Goal: Task Accomplishment & Management: Use online tool/utility

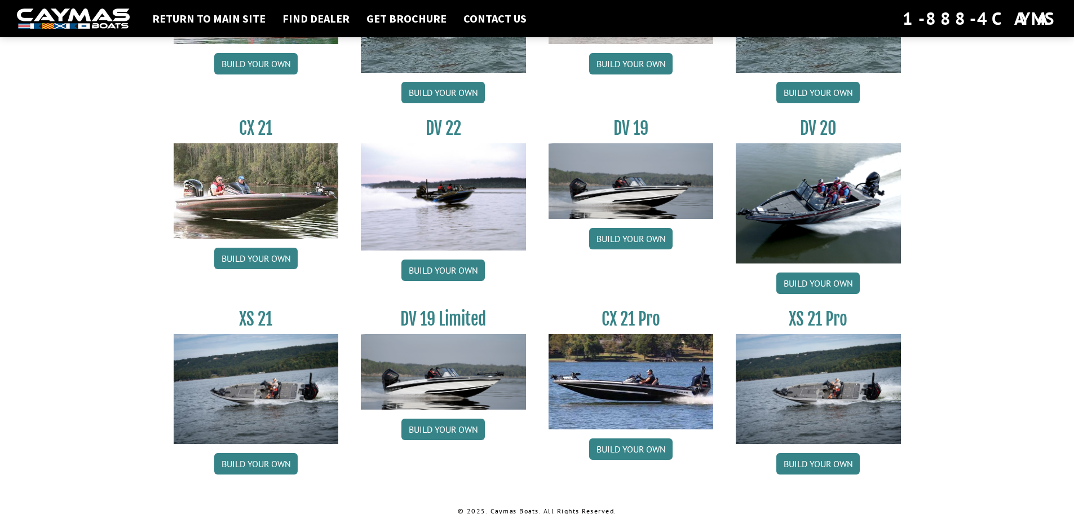
scroll to position [1279, 0]
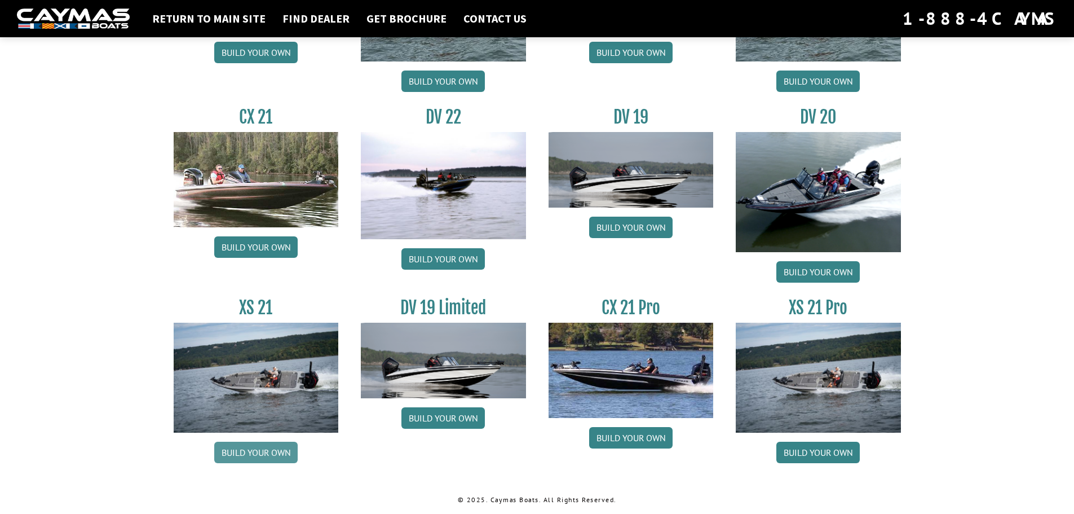
click at [268, 454] on link "Build your own" at bounding box center [255, 451] width 83 height 21
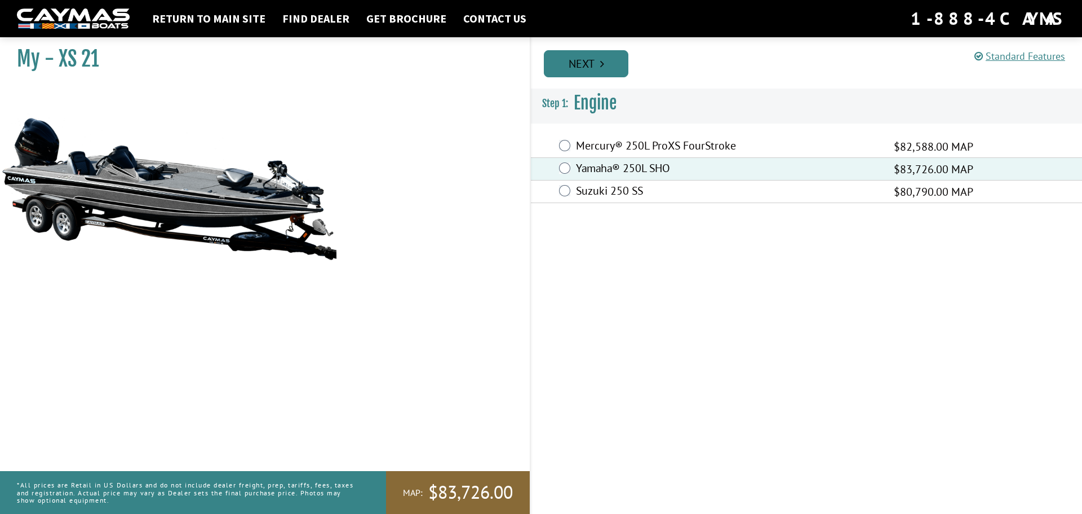
click at [601, 68] on icon "Pagination" at bounding box center [602, 63] width 4 height 11
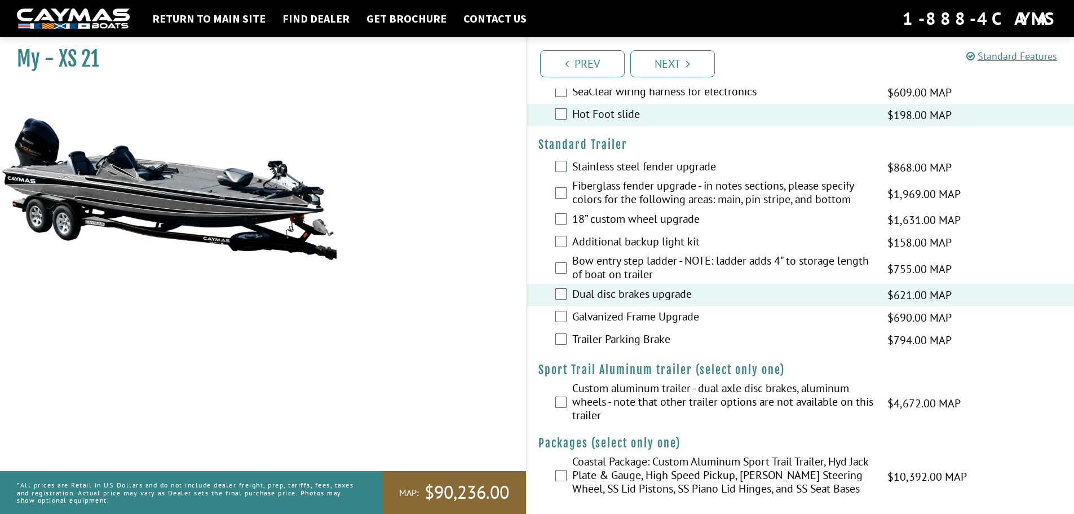
scroll to position [1554, 0]
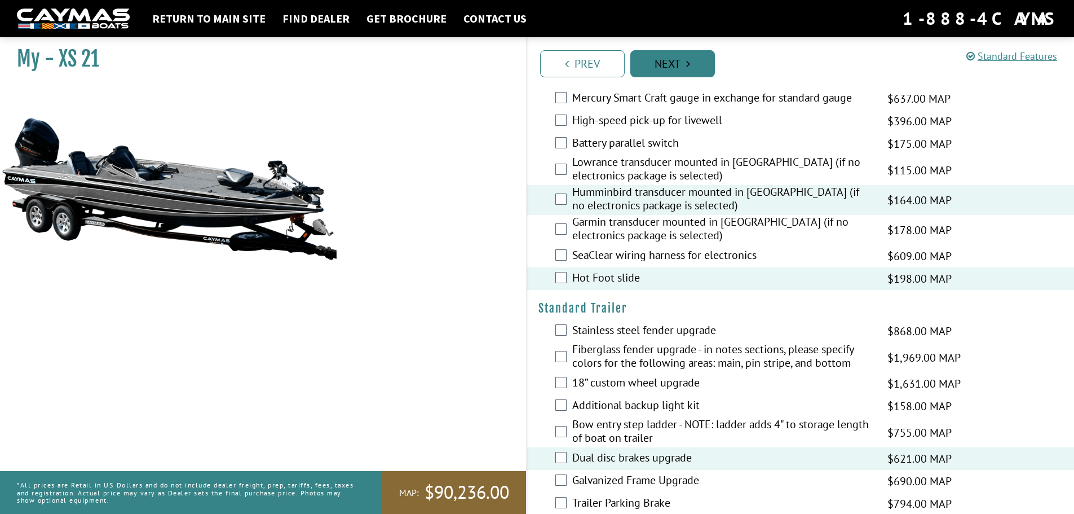
click at [679, 63] on link "Next" at bounding box center [672, 63] width 85 height 27
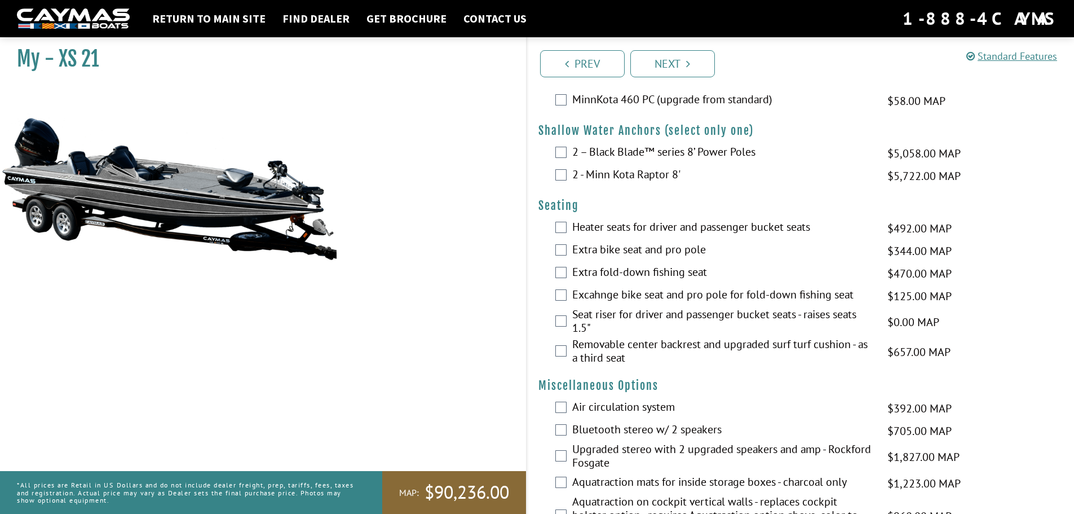
scroll to position [667, 0]
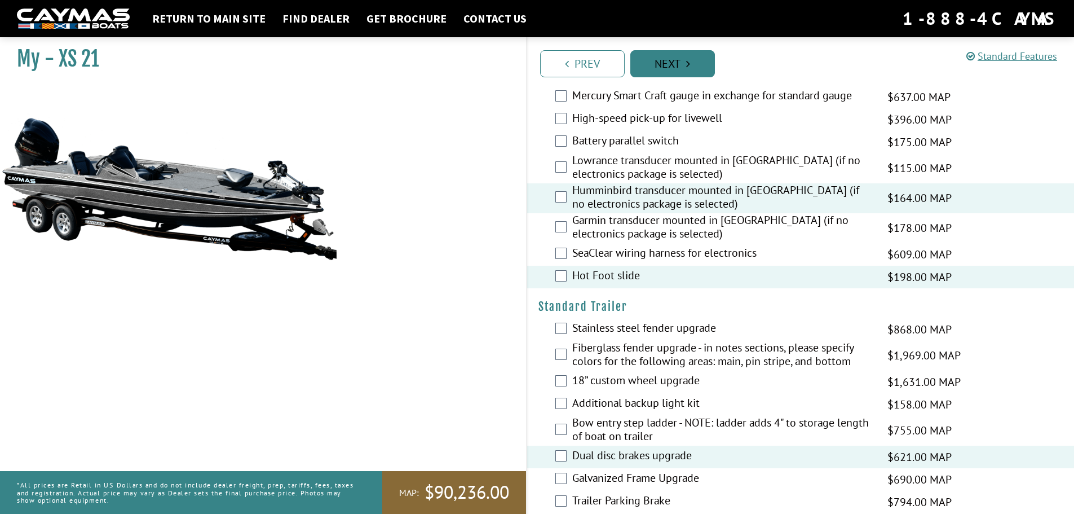
click at [690, 65] on icon "Pagination" at bounding box center [688, 63] width 4 height 11
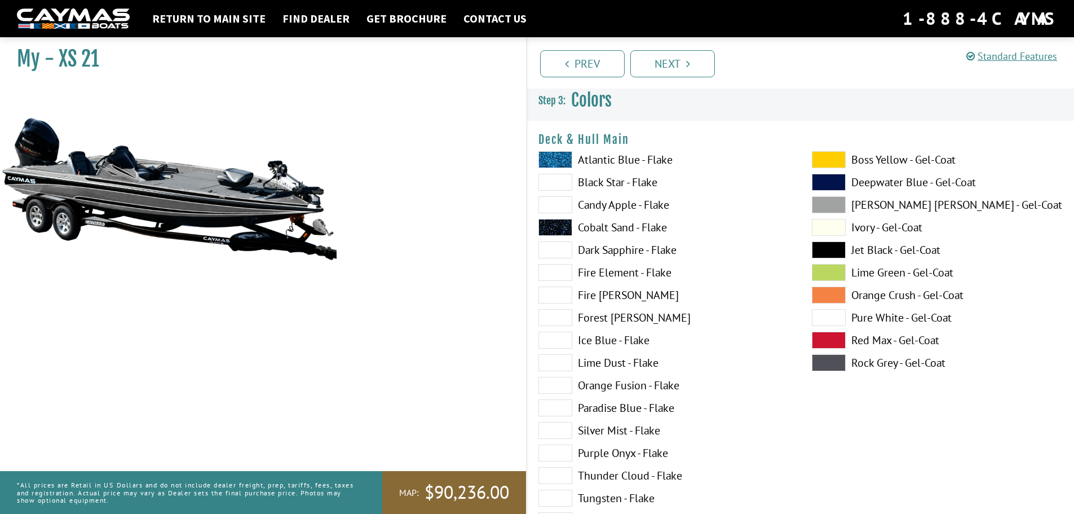
scroll to position [0, 0]
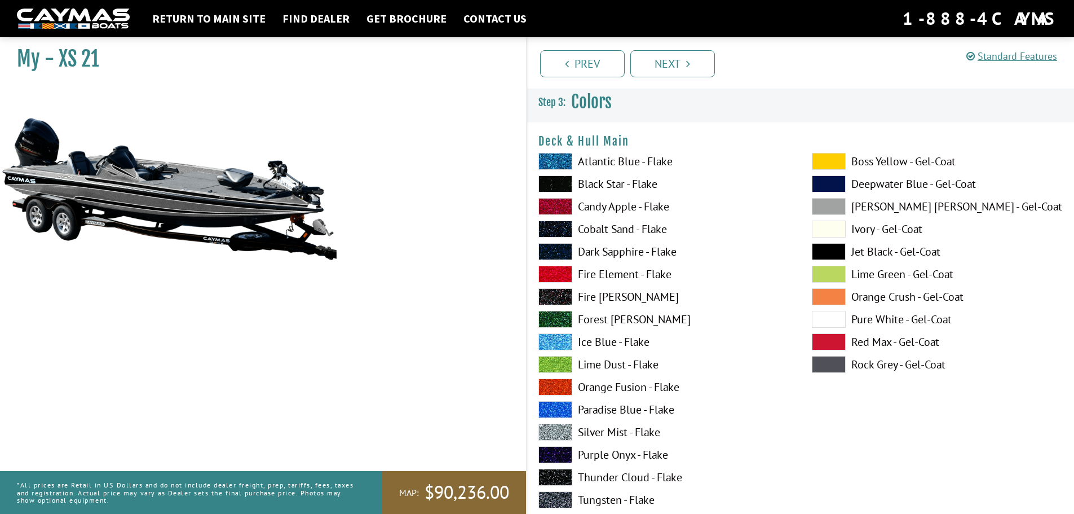
click at [829, 205] on span at bounding box center [829, 206] width 34 height 17
click at [829, 366] on span at bounding box center [829, 364] width 34 height 17
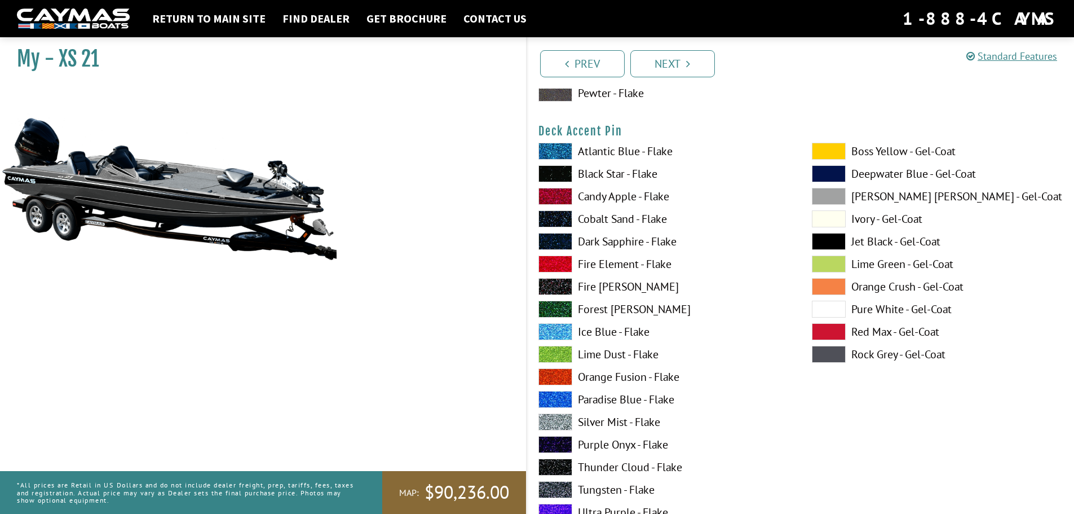
scroll to position [958, 0]
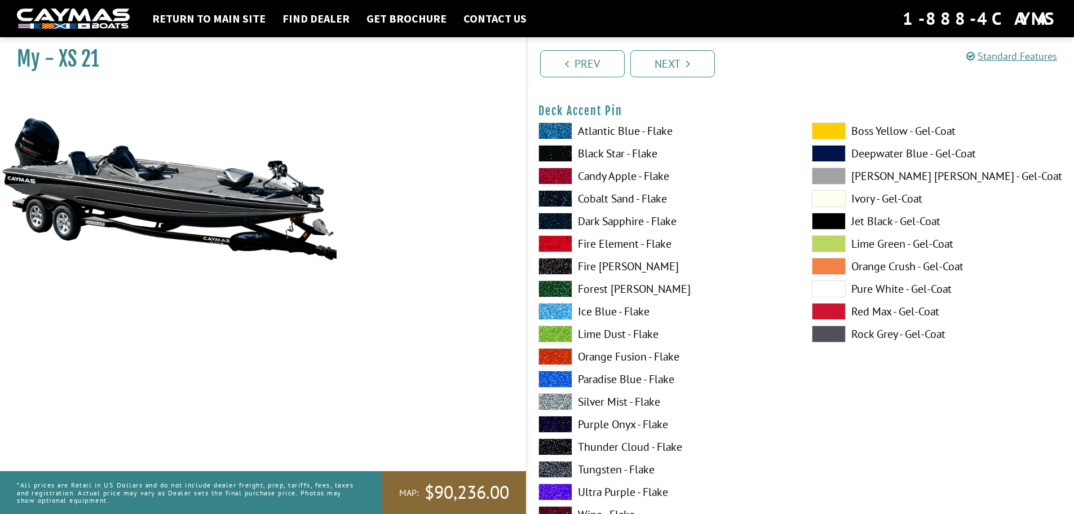
click at [558, 467] on span at bounding box center [555, 469] width 34 height 17
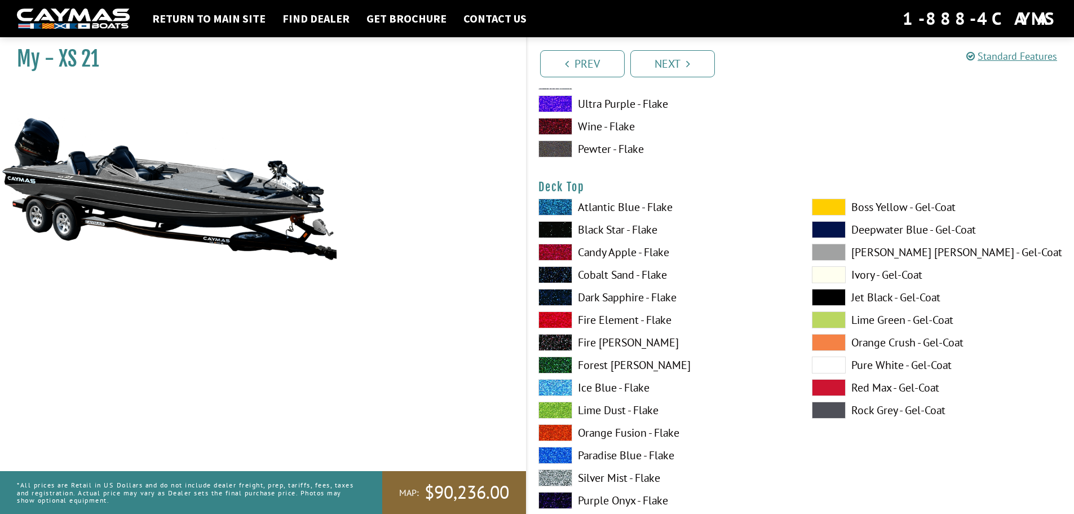
scroll to position [1353, 0]
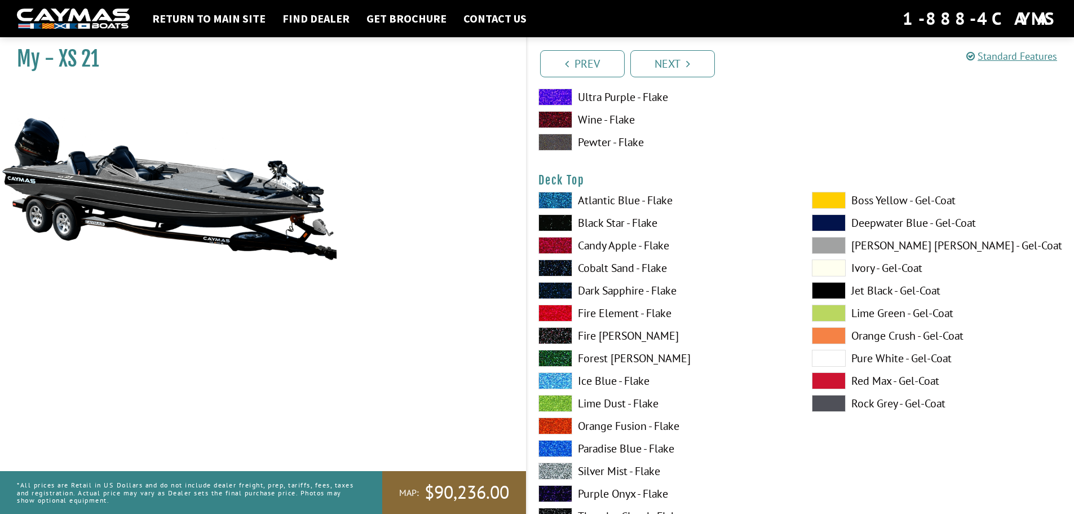
click at [828, 407] on span at bounding box center [829, 403] width 34 height 17
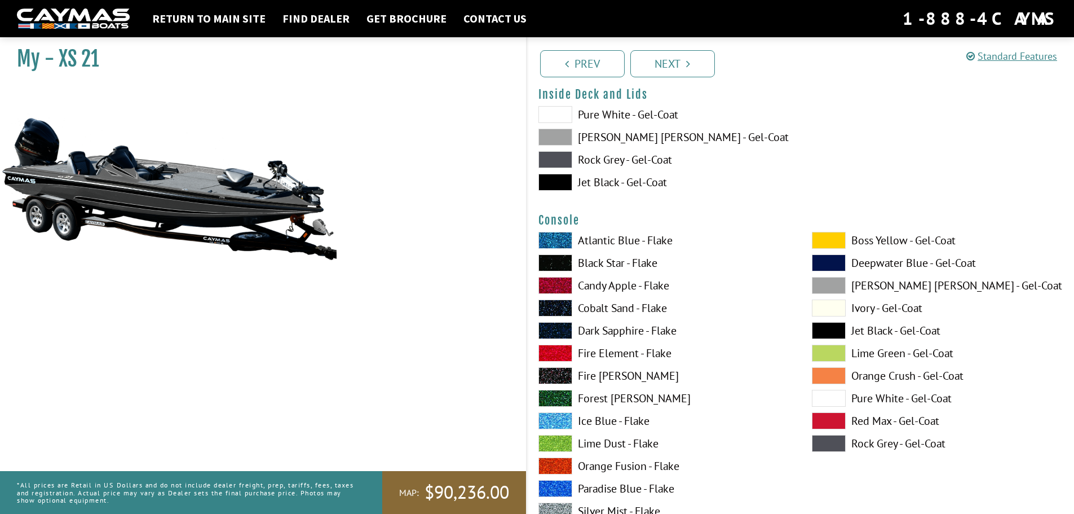
scroll to position [2368, 0]
click at [830, 443] on span at bounding box center [829, 442] width 34 height 17
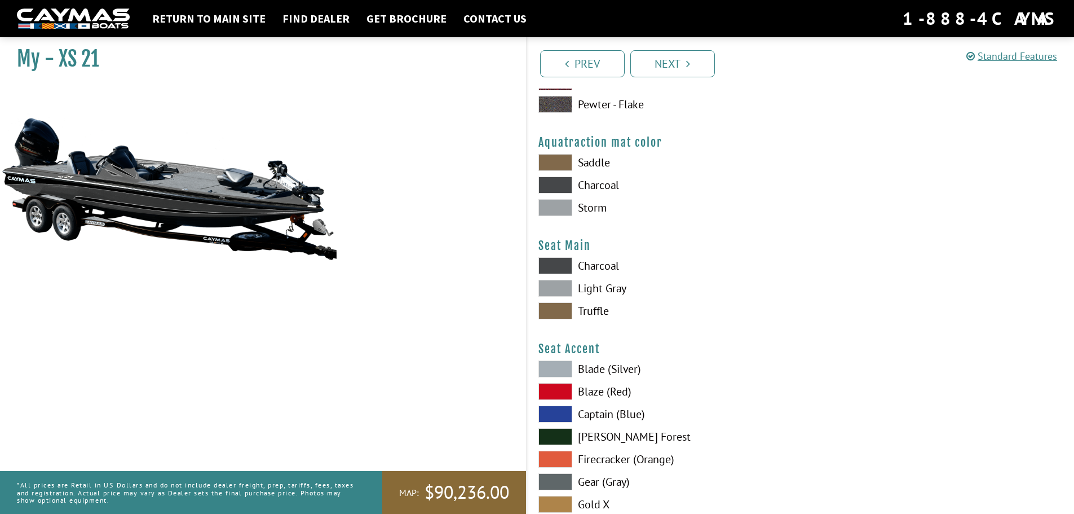
scroll to position [6382, 0]
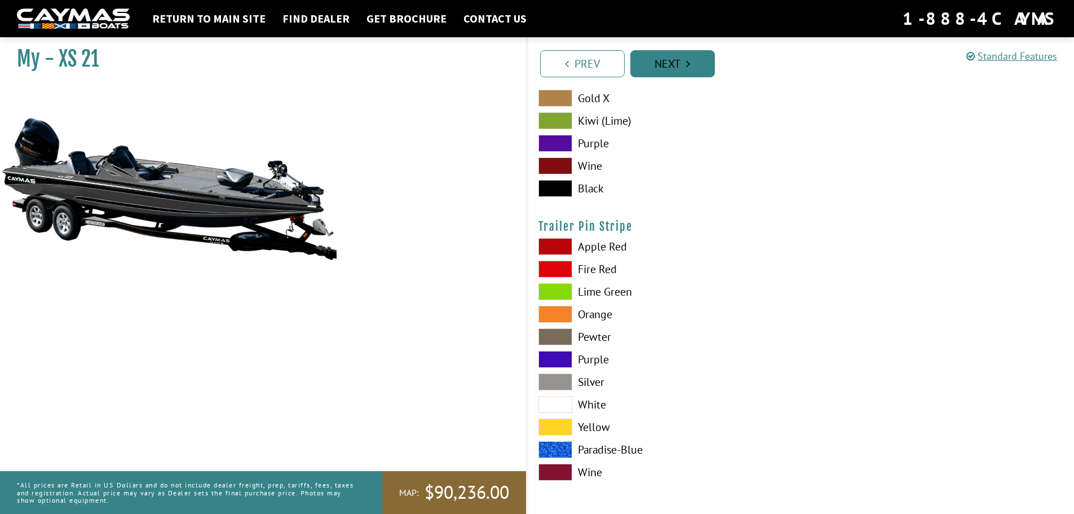
click at [663, 74] on link "Next" at bounding box center [672, 63] width 85 height 27
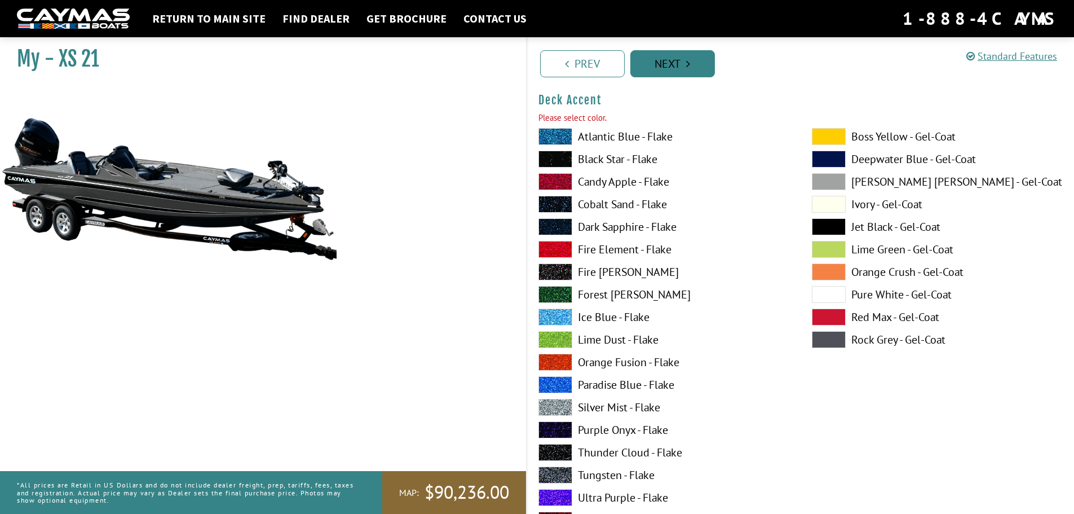
scroll to position [504, 0]
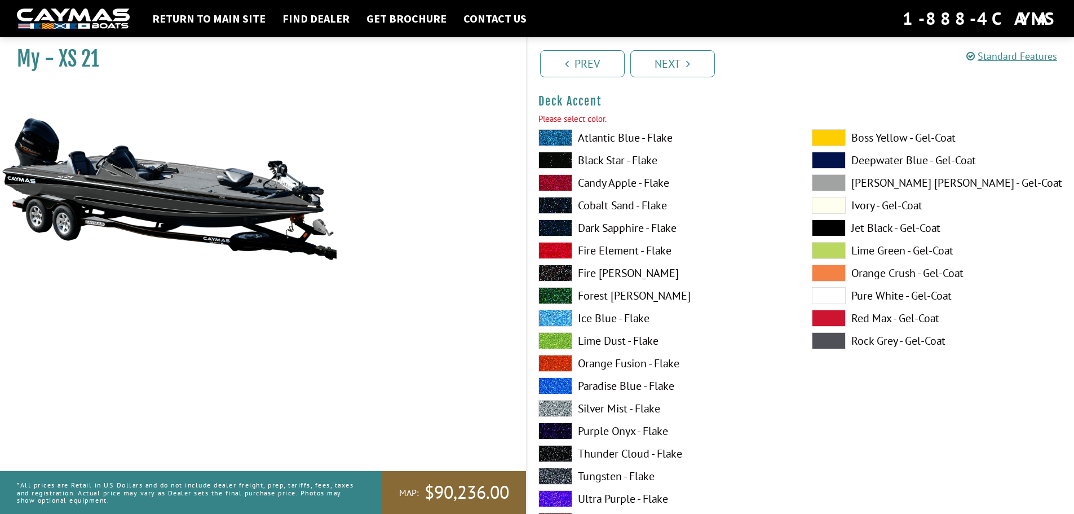
click at [830, 342] on span at bounding box center [829, 340] width 34 height 17
click at [666, 64] on link "Next" at bounding box center [672, 63] width 85 height 27
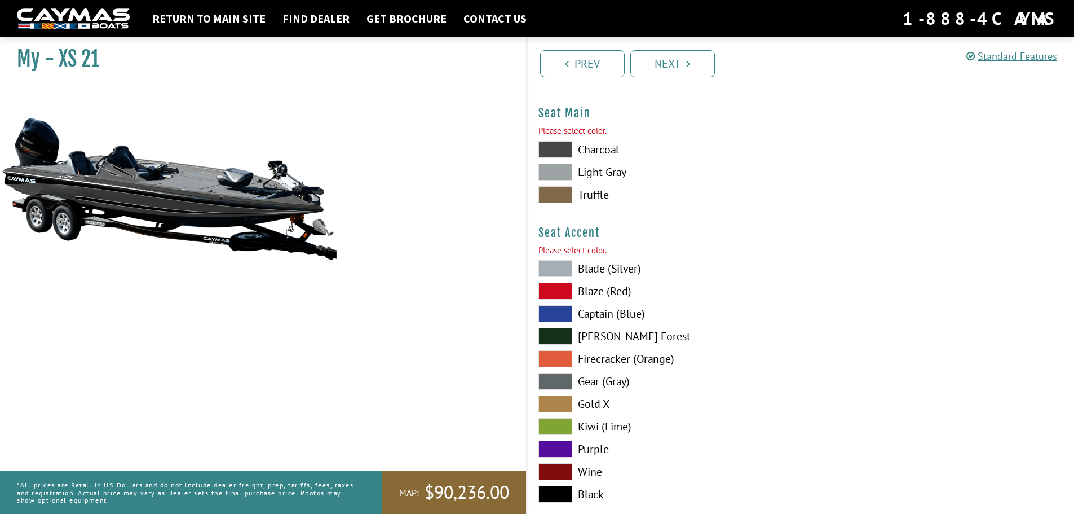
scroll to position [6575, 0]
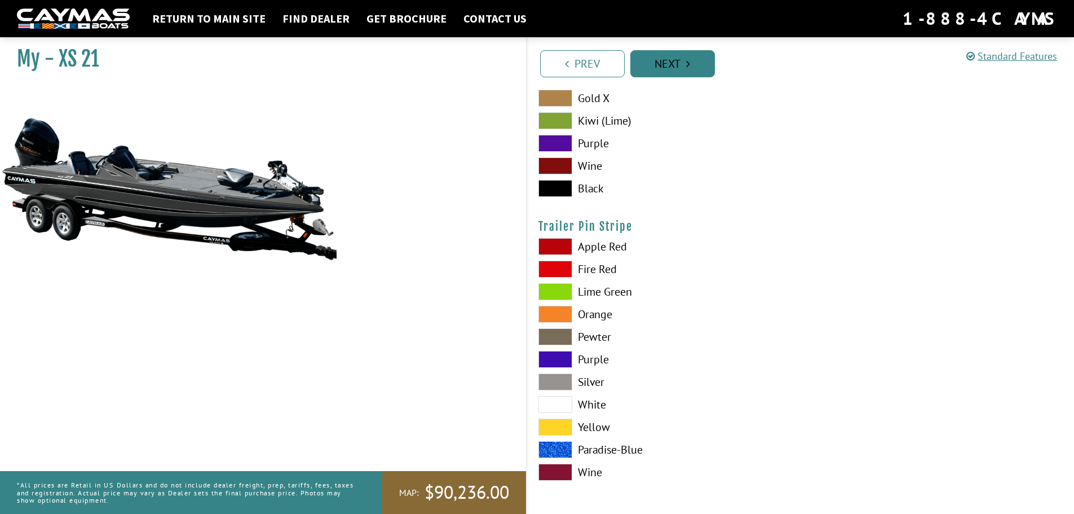
click at [695, 71] on link "Next" at bounding box center [672, 63] width 85 height 27
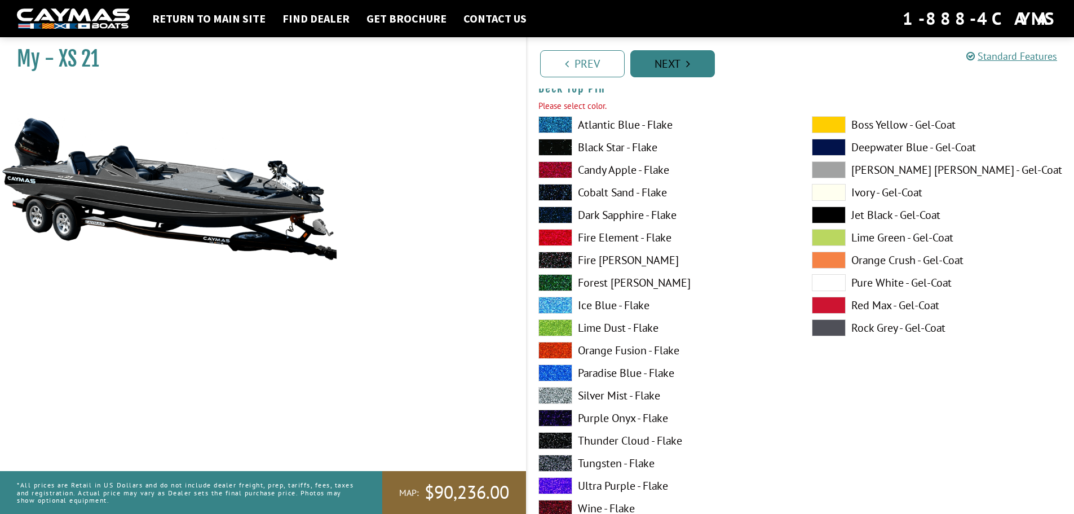
scroll to position [1896, 0]
